Goal: Task Accomplishment & Management: Use online tool/utility

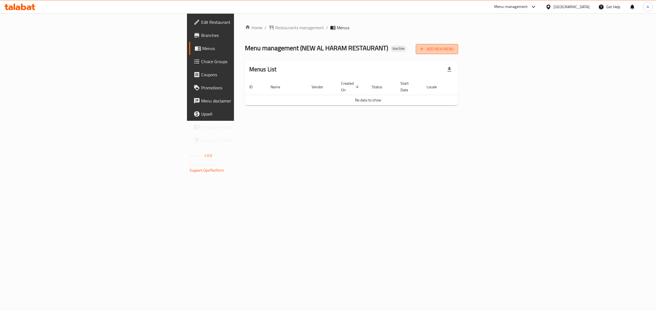
click at [454, 46] on span "Add New Menu" at bounding box center [437, 49] width 34 height 7
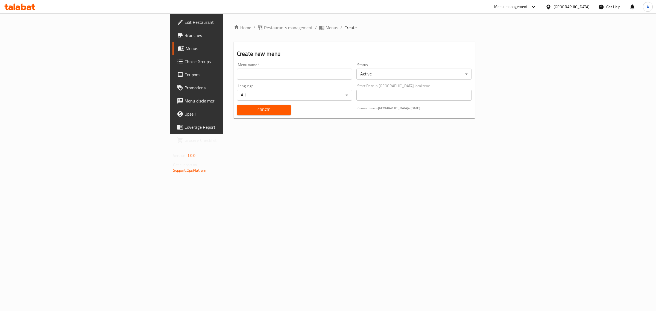
click at [333, 80] on div "Menu name   * Menu name *" at bounding box center [294, 71] width 119 height 21
click at [314, 79] on input "text" at bounding box center [294, 74] width 115 height 11
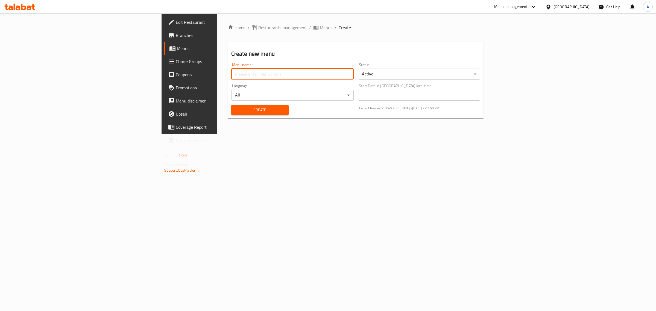
type input "1"
click at [236, 111] on span "Create" at bounding box center [260, 110] width 49 height 7
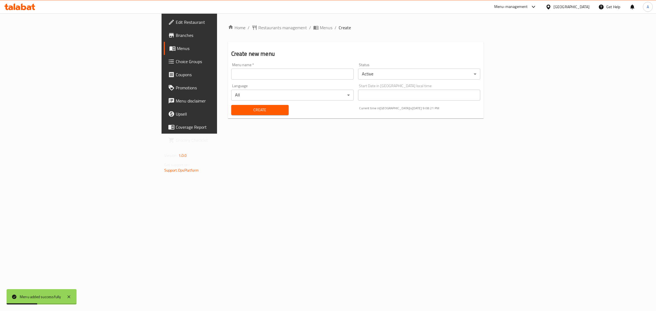
click at [164, 44] on link "Menus" at bounding box center [217, 48] width 107 height 13
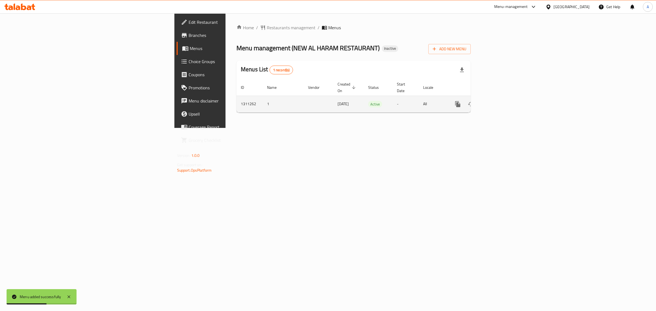
click at [499, 102] on icon "enhanced table" at bounding box center [496, 104] width 5 height 5
